Goal: Task Accomplishment & Management: Complete application form

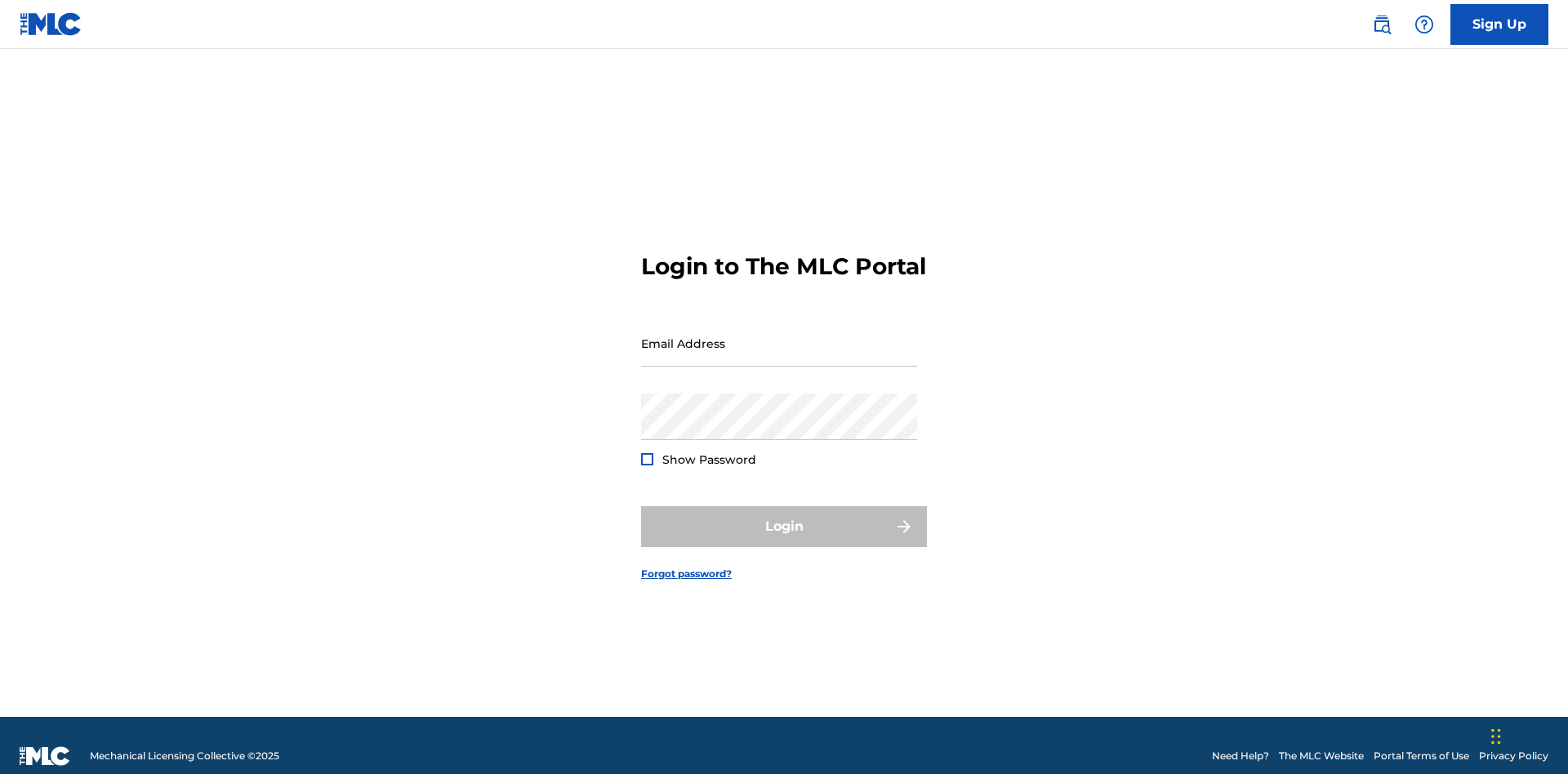
scroll to position [22, 0]
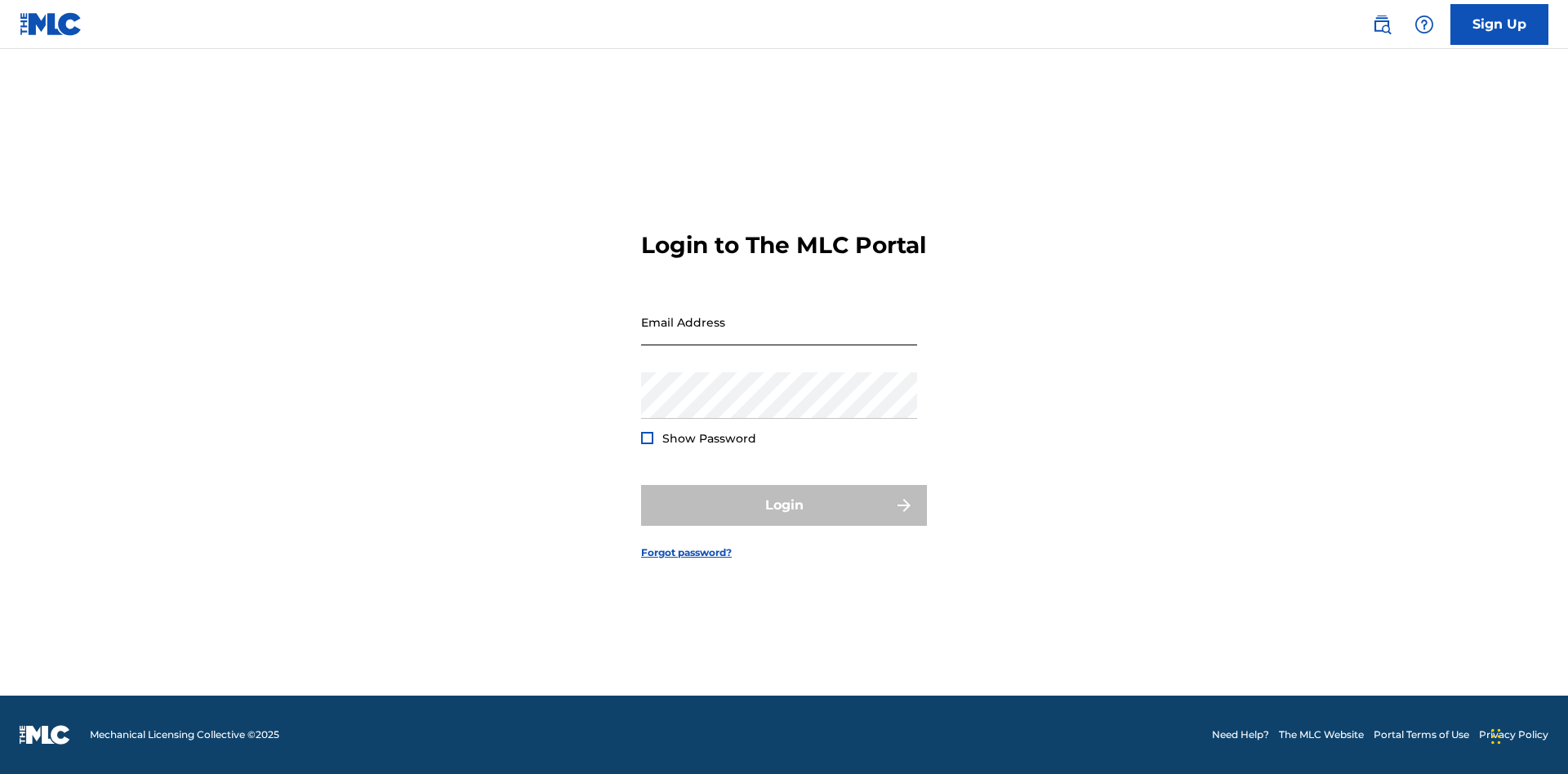
click at [779, 335] on input "Email Address" at bounding box center [779, 322] width 276 height 47
type input "Duke.McTesterson@gmail.com"
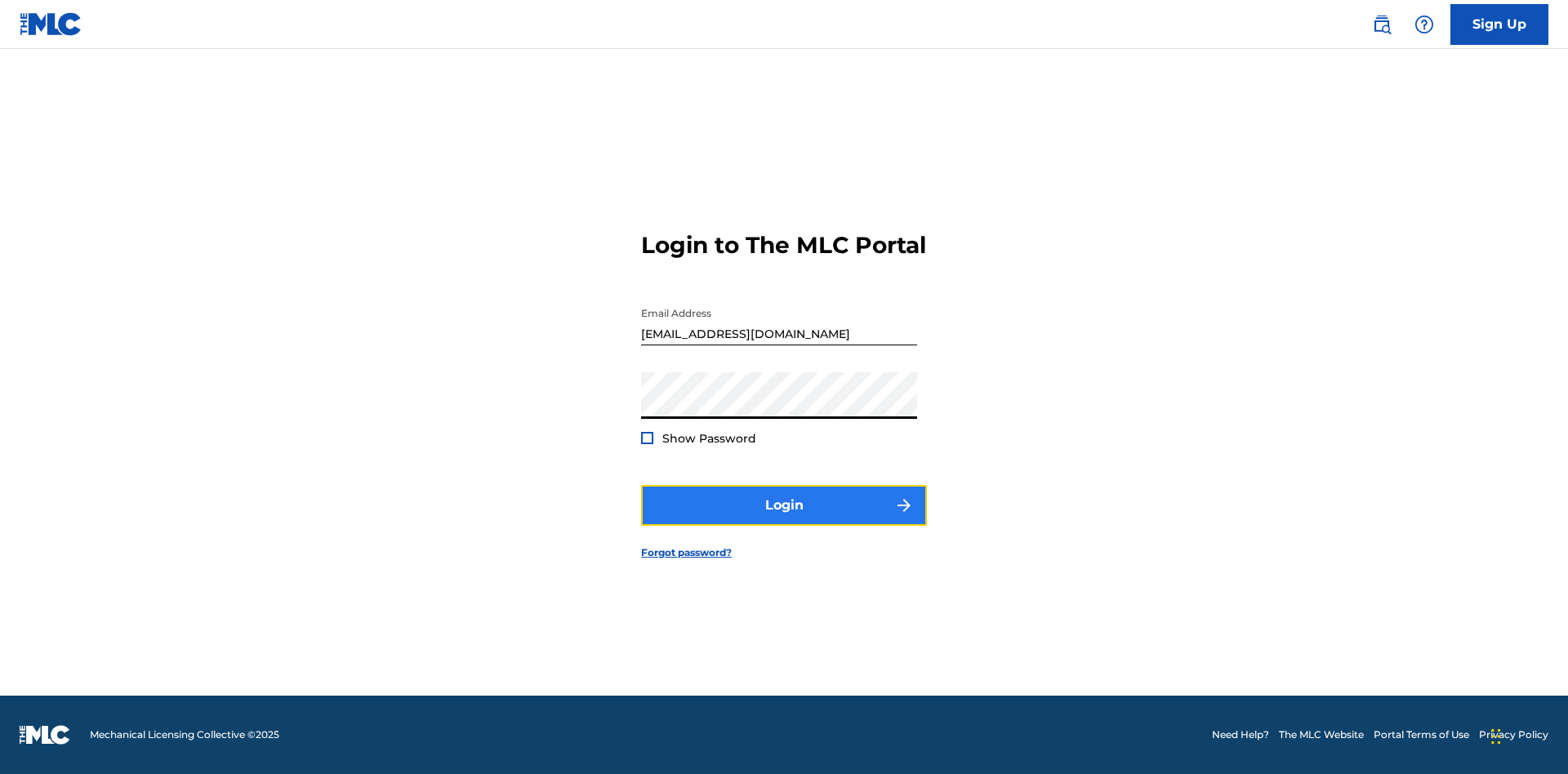
click at [784, 519] on button "Login" at bounding box center [784, 505] width 285 height 41
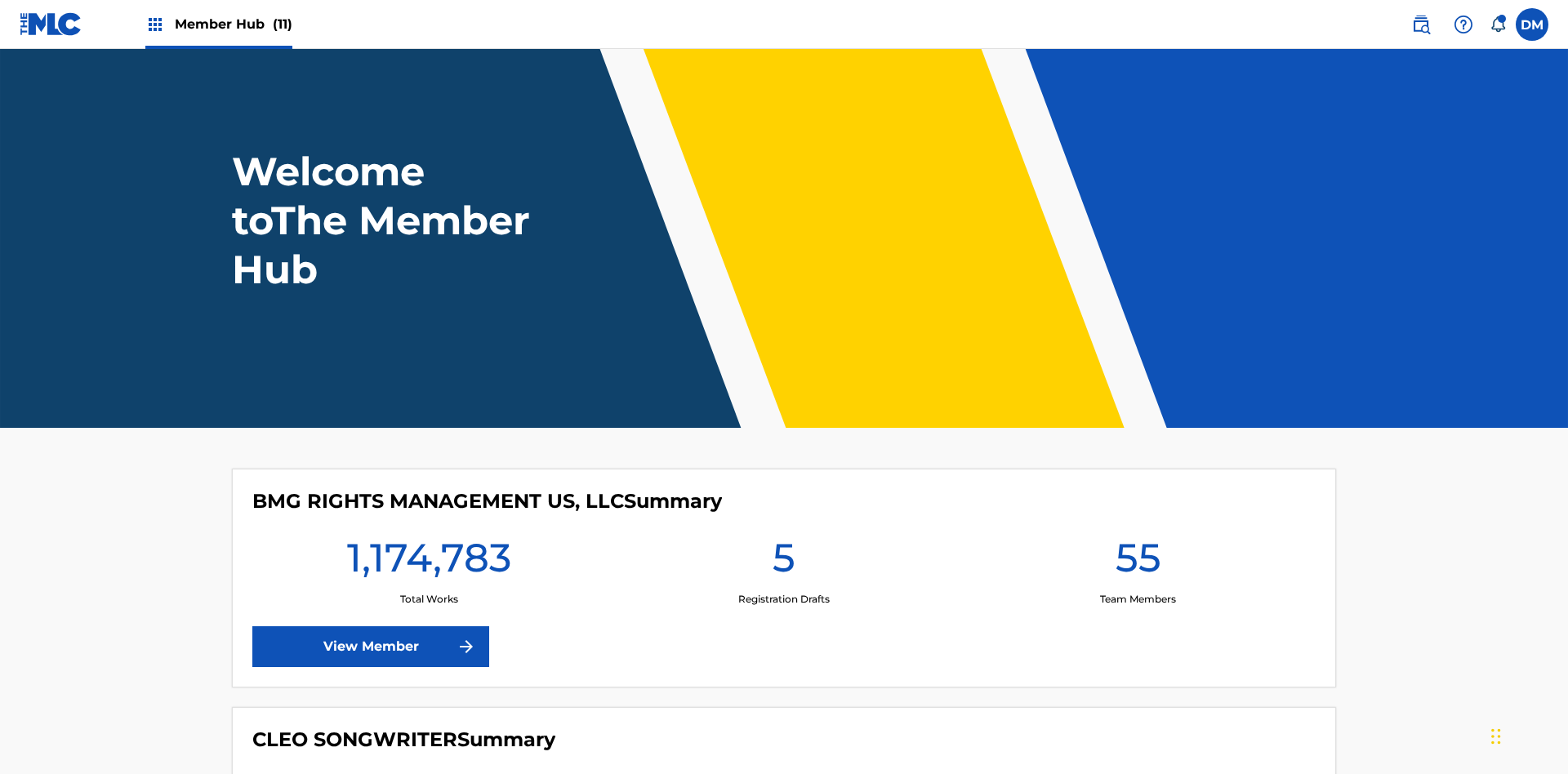
click at [233, 23] on span "Member Hub (11)" at bounding box center [234, 23] width 117 height 19
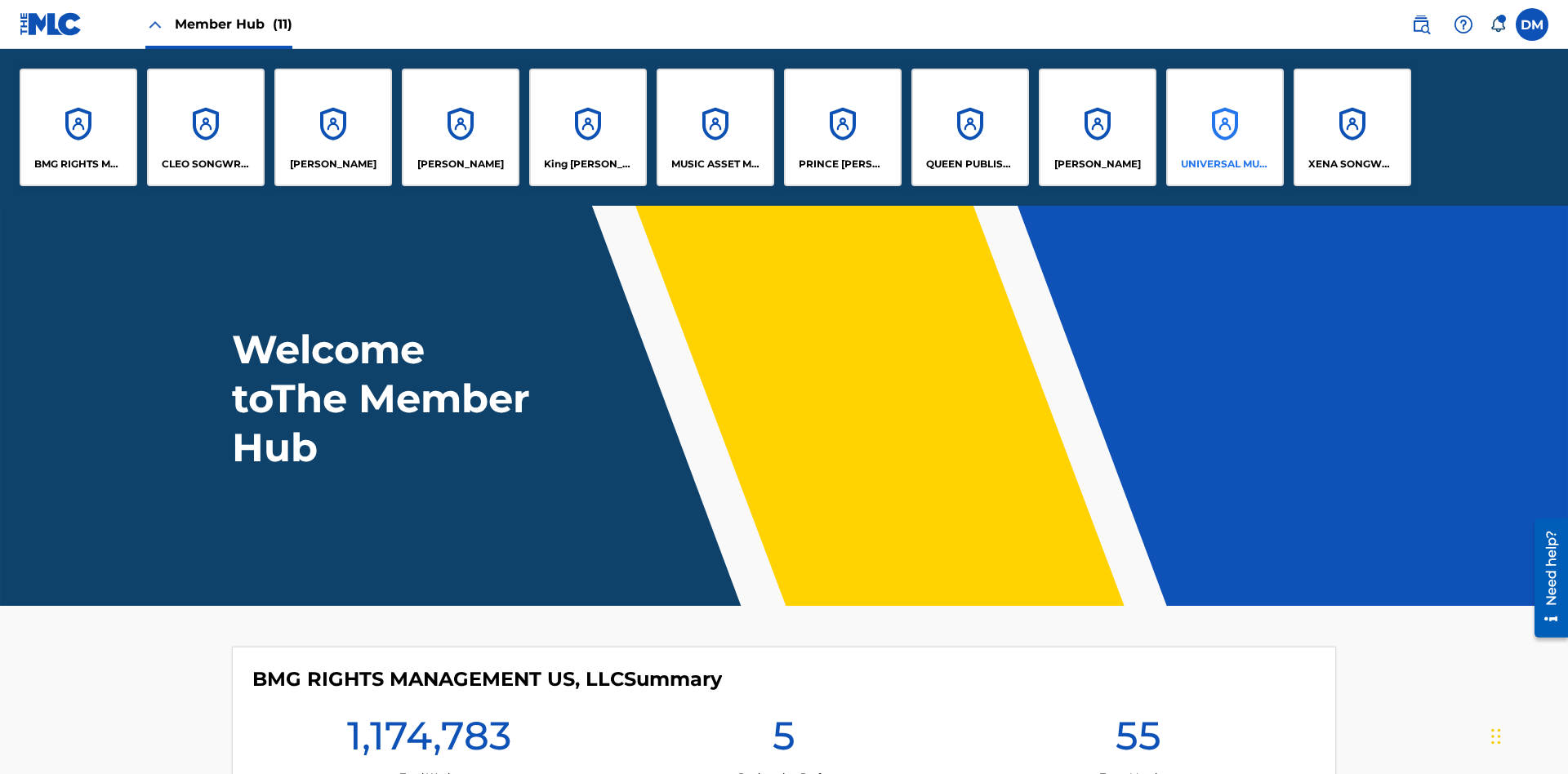
click at [1224, 164] on p "UNIVERSAL MUSIC PUB GROUP" at bounding box center [1225, 163] width 89 height 15
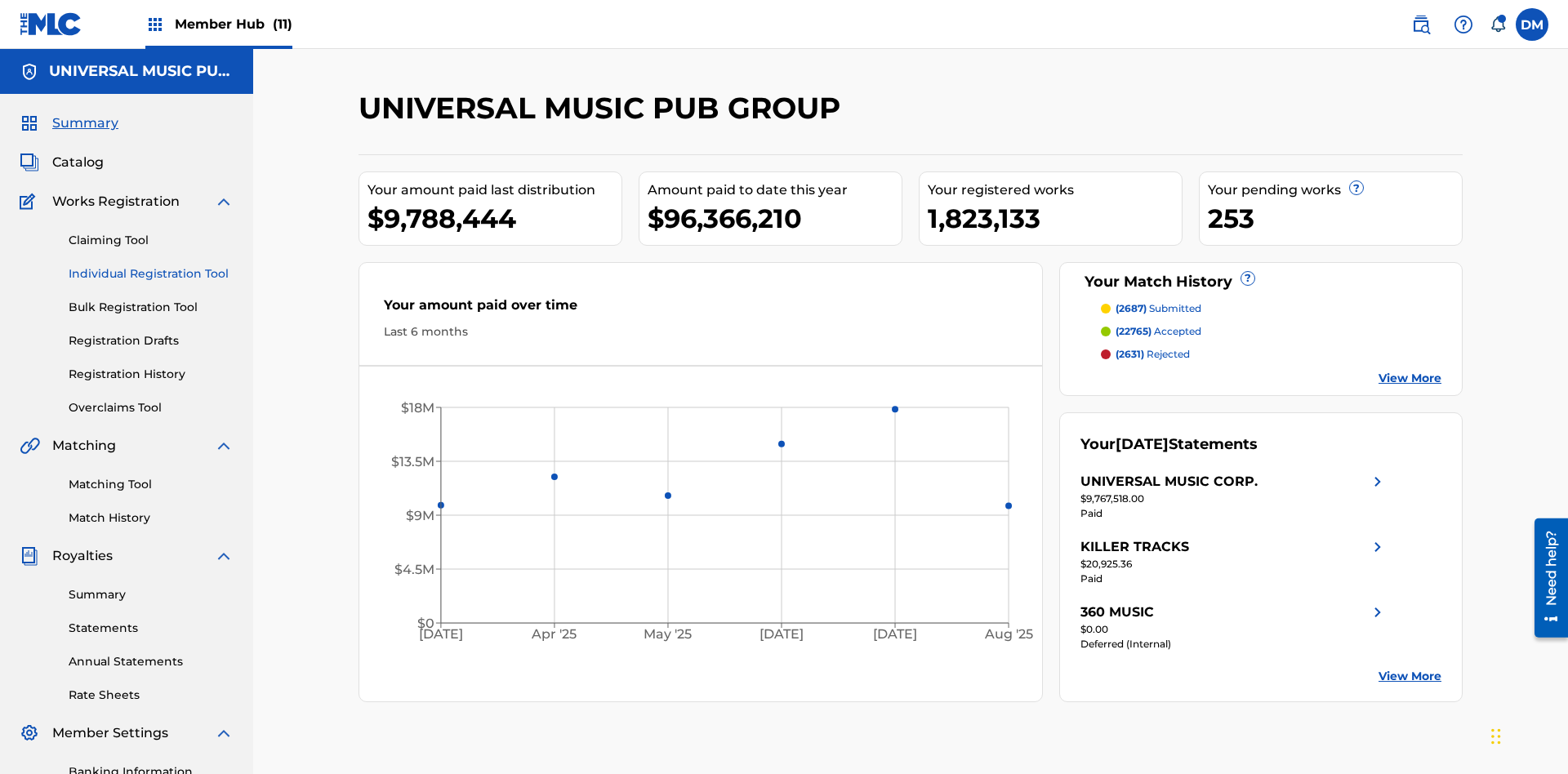
click at [152, 266] on link "Individual Registration Tool" at bounding box center [151, 275] width 165 height 18
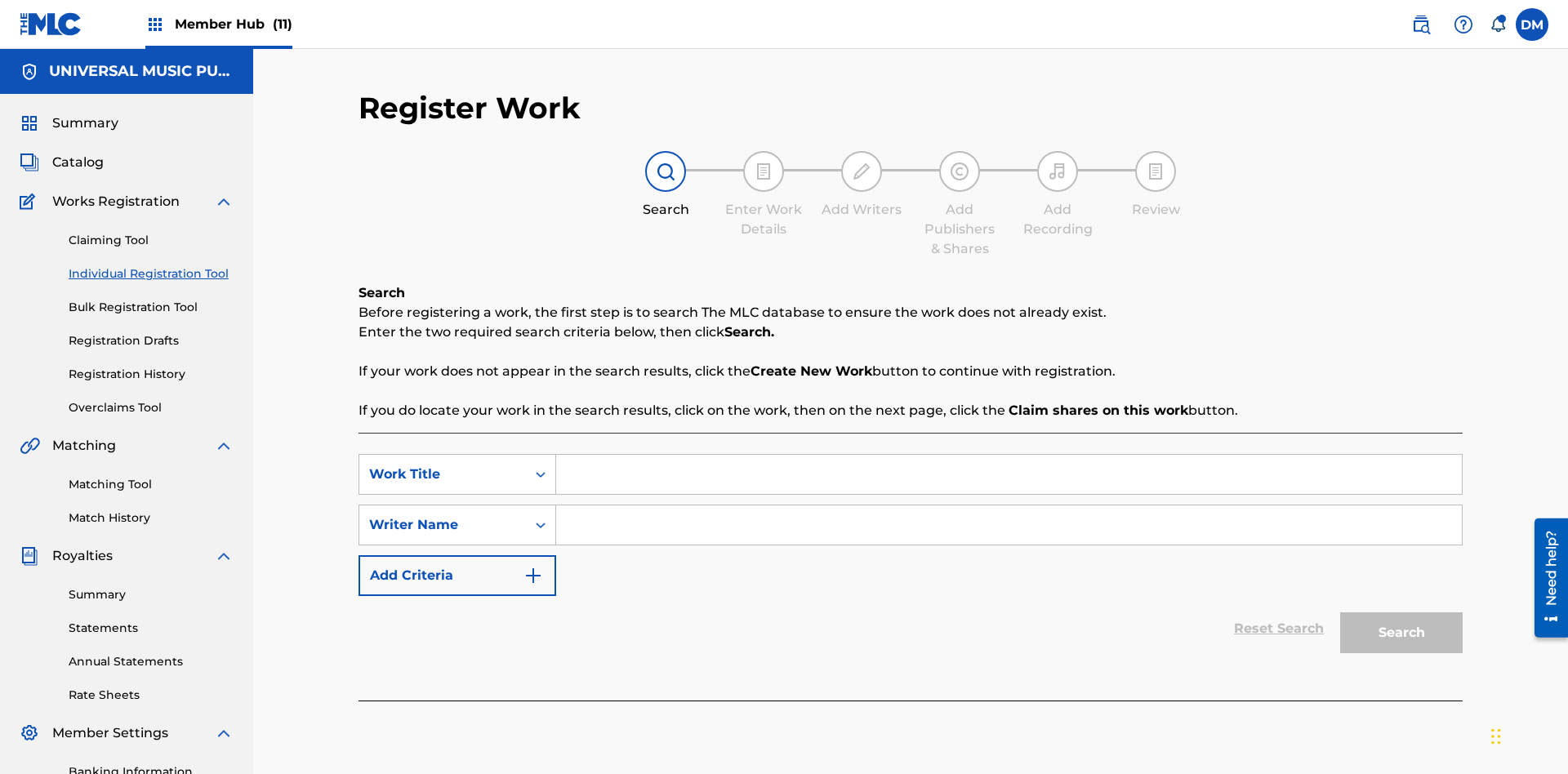
click at [1009, 454] on input "Search Form" at bounding box center [1009, 474] width 906 height 39
type input "Save At Work Details Prior To Adding Alternative Titles"
click at [1009, 505] on input "Search Form" at bounding box center [1009, 525] width 906 height 39
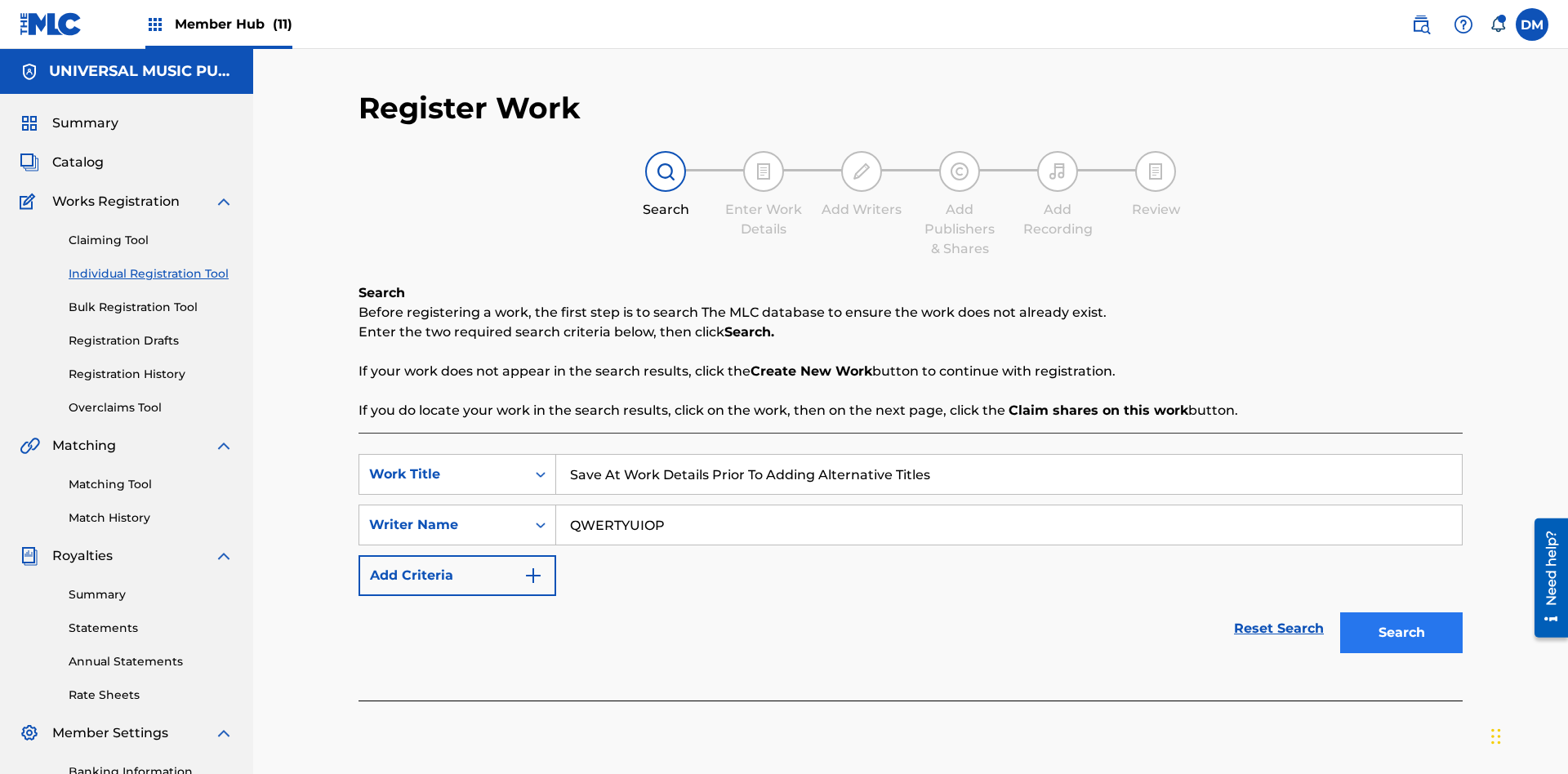
type input "QWERTYUIOP"
click at [1402, 613] on button "Search" at bounding box center [1401, 633] width 122 height 41
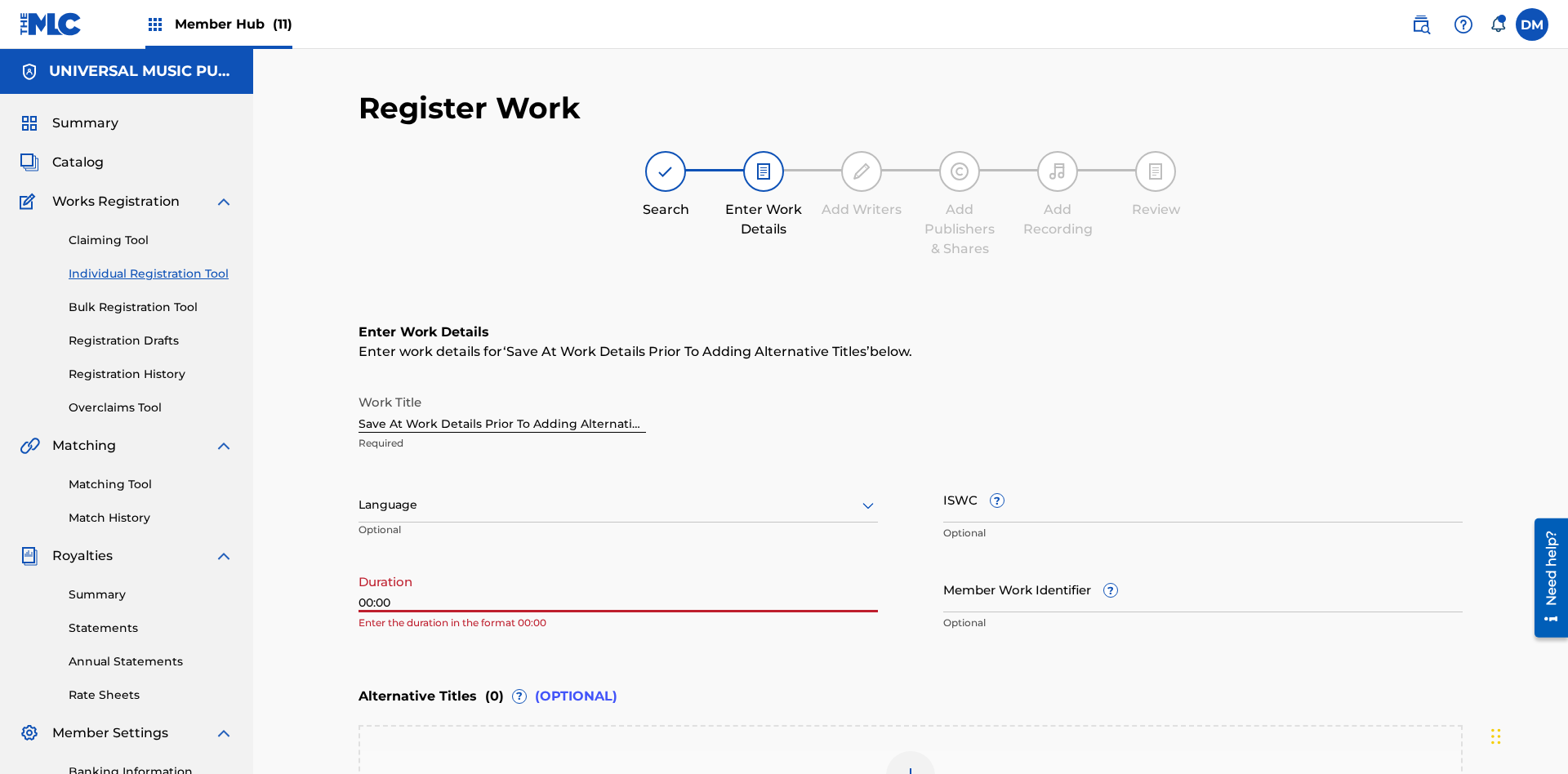
type input "00:00"
click at [868, 495] on icon at bounding box center [868, 505] width 20 height 20
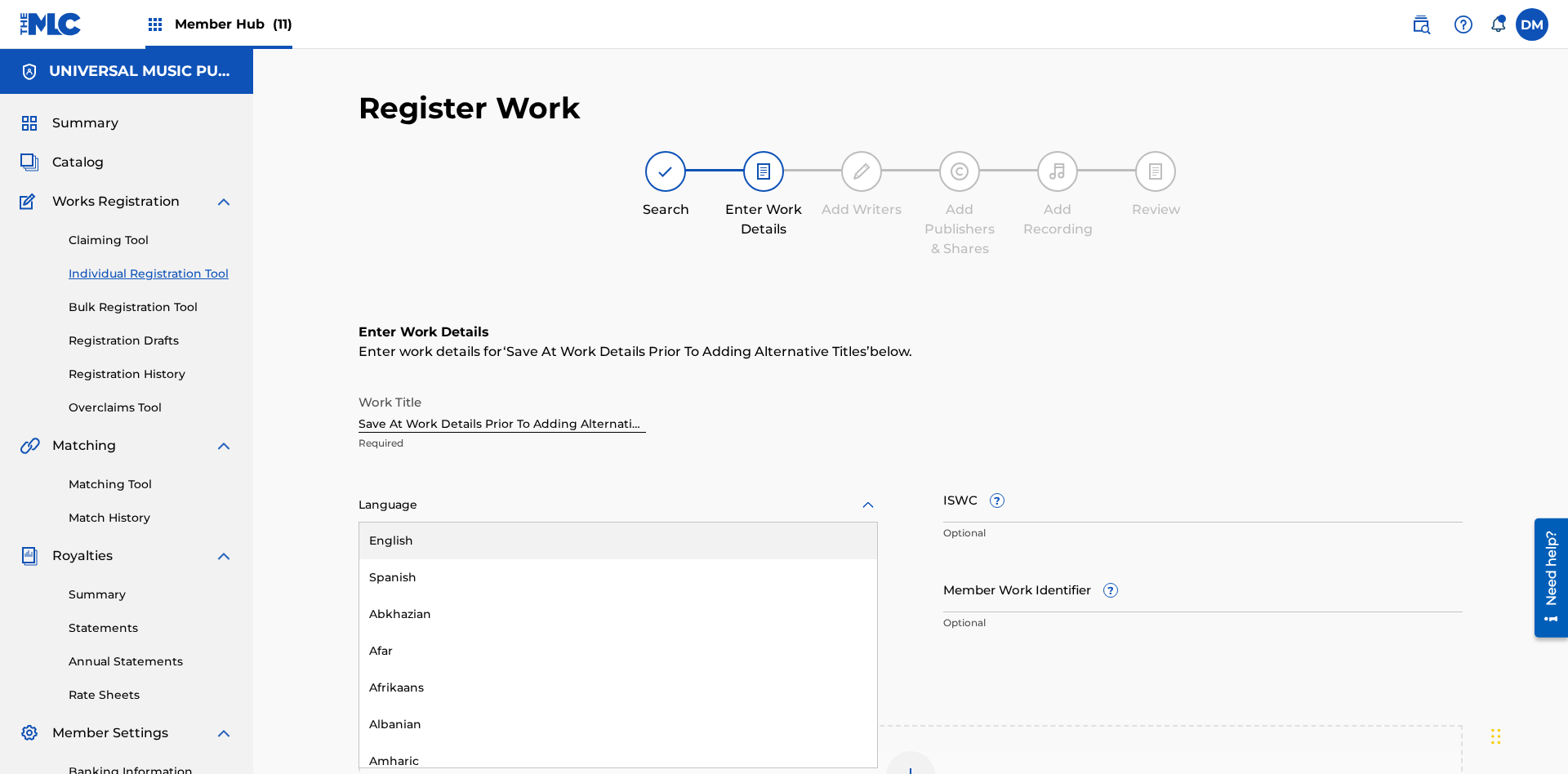
click at [619, 633] on div "Afar" at bounding box center [619, 652] width 518 height 37
click at [1203, 566] on input "Member Work Identifier ?" at bounding box center [1202, 589] width 519 height 47
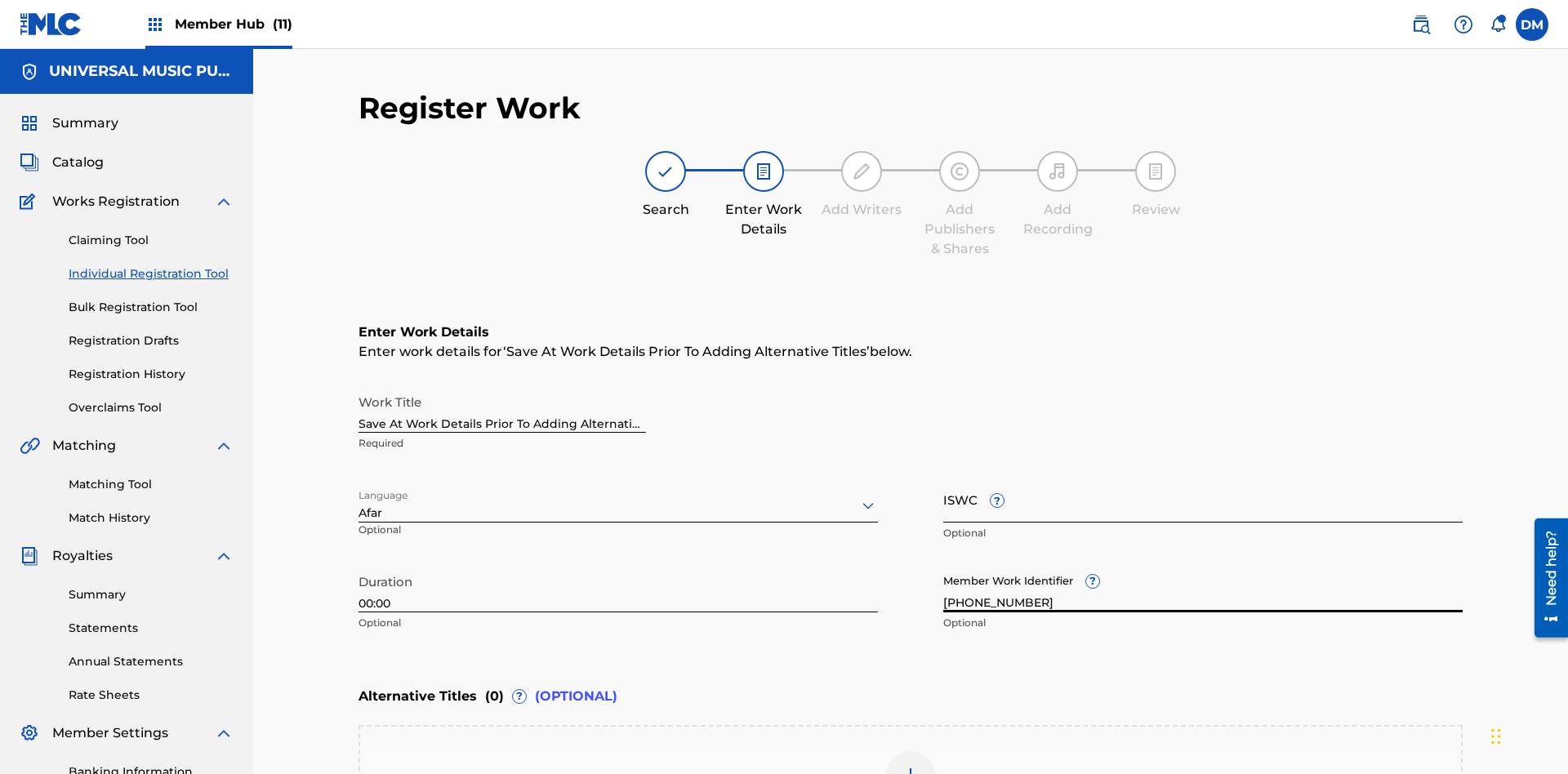
click at [1203, 476] on input "ISWC ?" at bounding box center [1202, 499] width 519 height 47
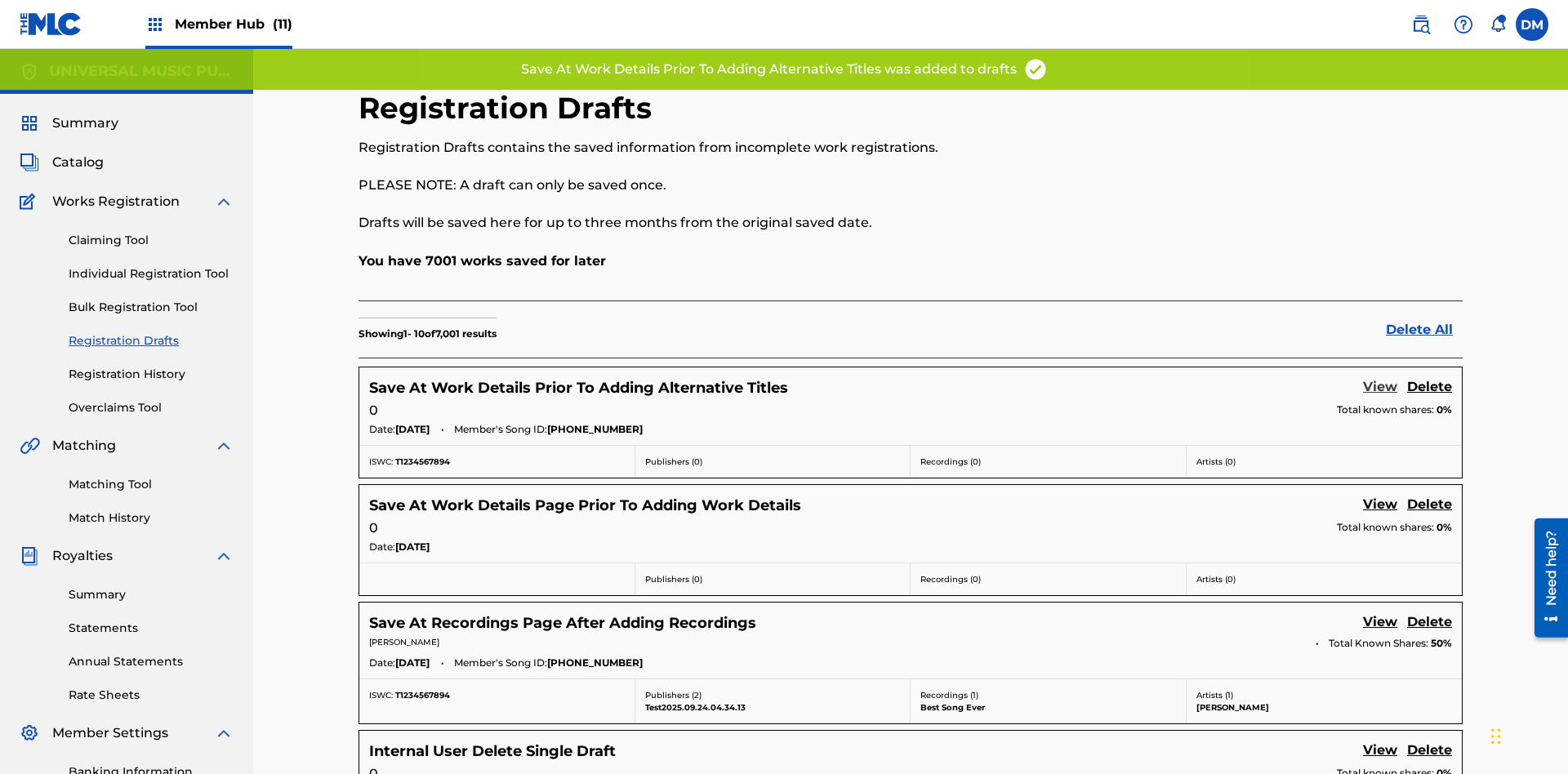
click at [1380, 377] on link "View" at bounding box center [1380, 388] width 34 height 22
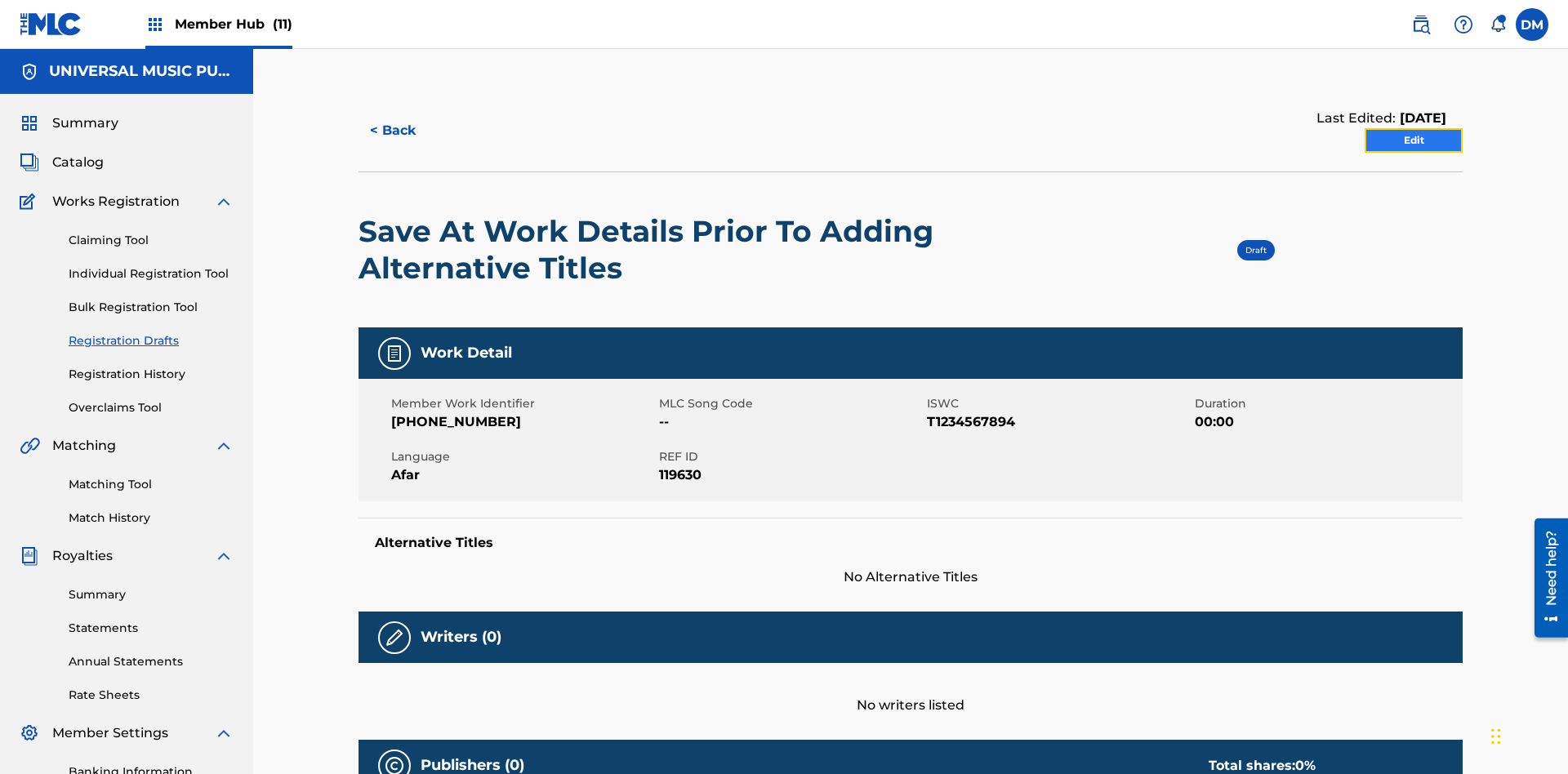
click at [1414, 128] on link "Edit" at bounding box center [1414, 140] width 98 height 24
